Goal: Find specific page/section: Find specific page/section

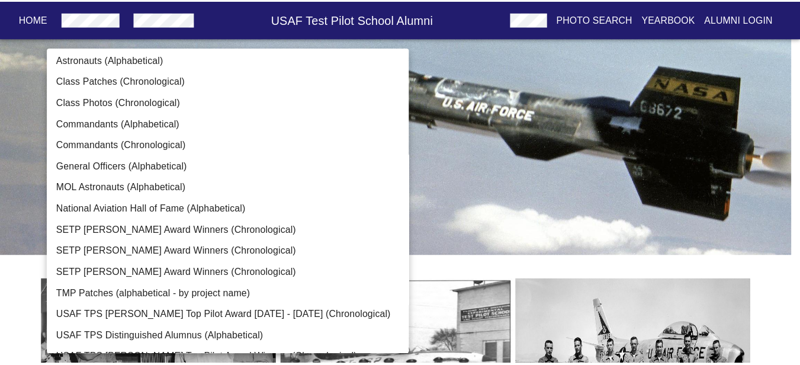
scroll to position [107, 0]
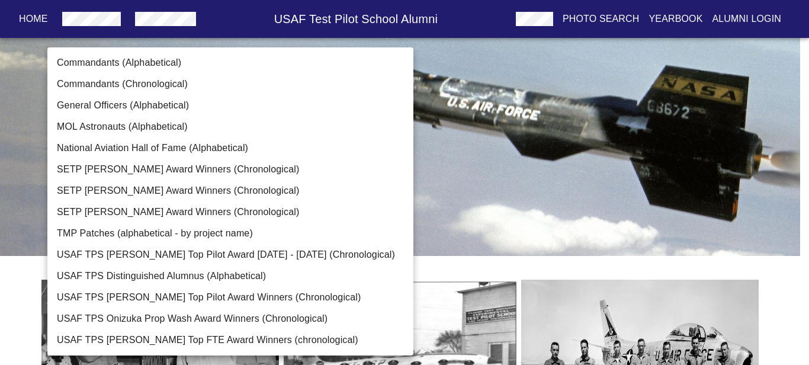
click at [155, 277] on li "USAF TPS Distinguished Alumnus (Alphabetical)" at bounding box center [234, 275] width 375 height 21
type input "USAF TPS Distinguished Alumnus (Alphabetical)"
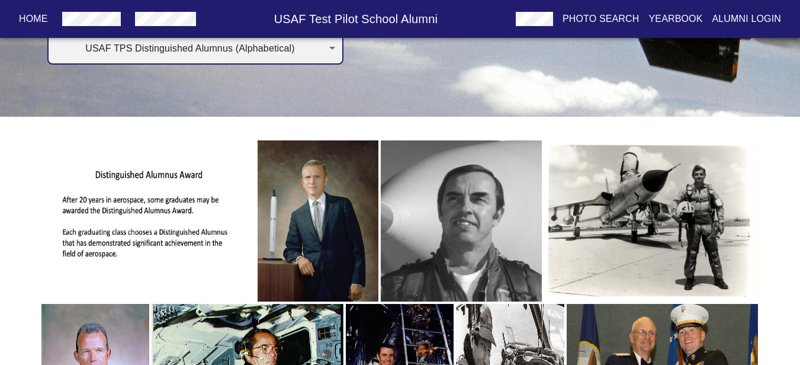
scroll to position [0, 0]
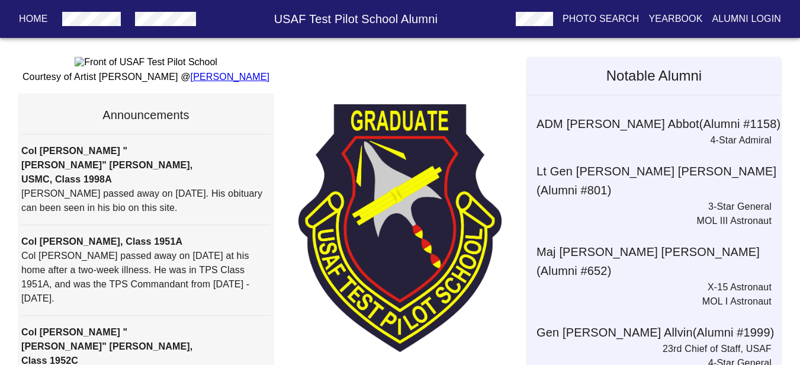
click at [691, 20] on p "Yearbook" at bounding box center [675, 19] width 54 height 14
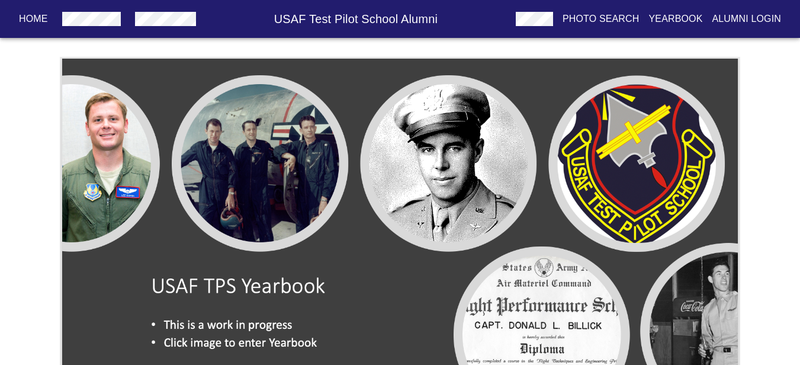
scroll to position [79, 0]
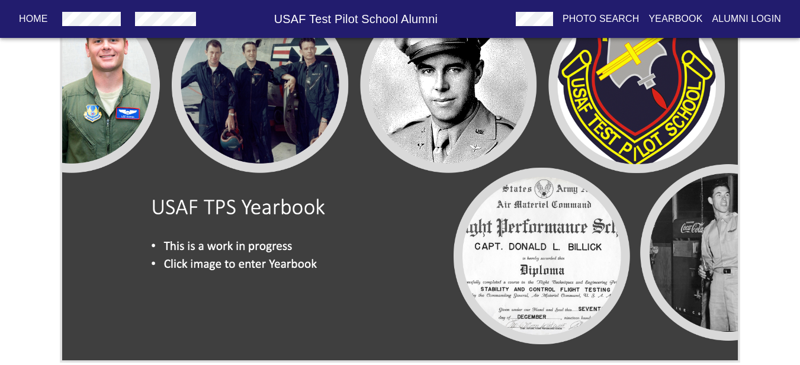
click at [333, 258] on img at bounding box center [400, 170] width 680 height 384
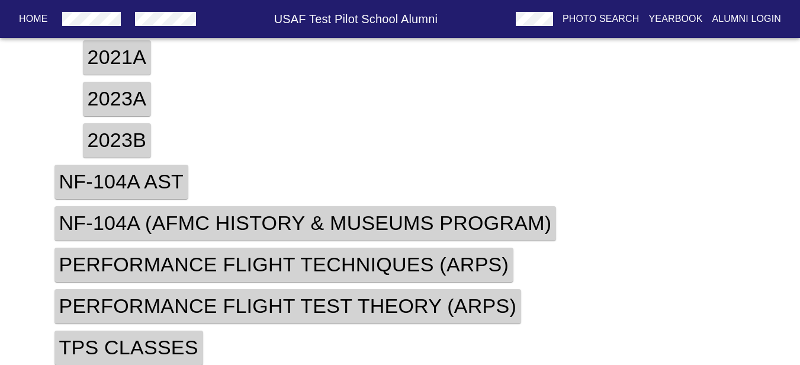
scroll to position [514, 0]
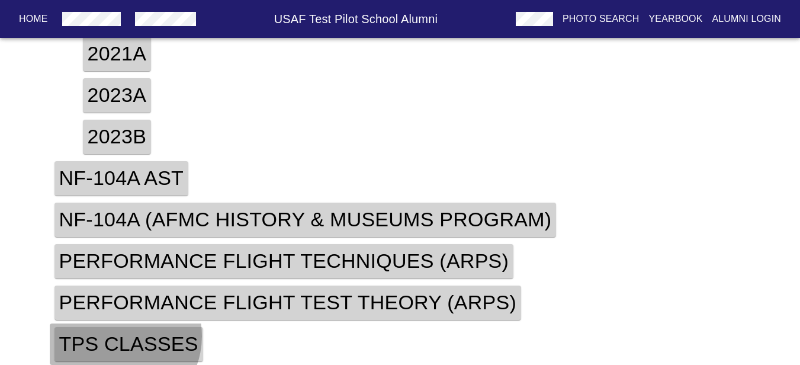
click at [116, 336] on h4 "TPS Classes" at bounding box center [128, 344] width 149 height 34
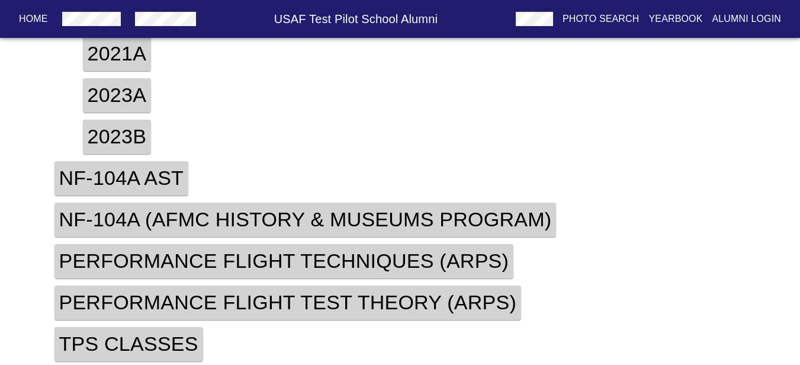
click at [140, 334] on h4 "TPS Classes" at bounding box center [128, 344] width 149 height 34
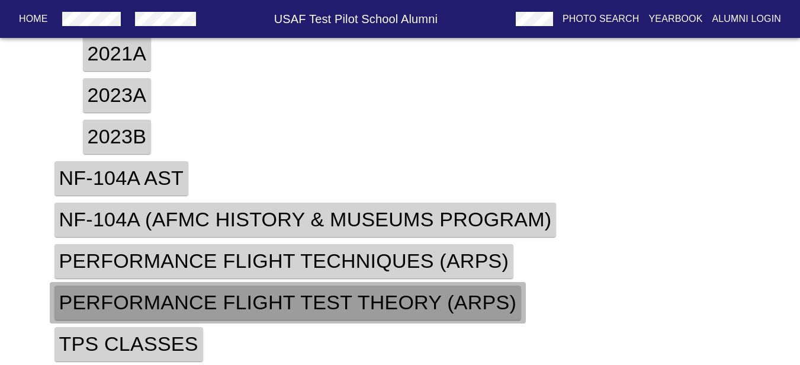
click at [358, 303] on h4 "Performance Flight Test Theory (ARPS)" at bounding box center [287, 302] width 467 height 34
